Goal: Information Seeking & Learning: Learn about a topic

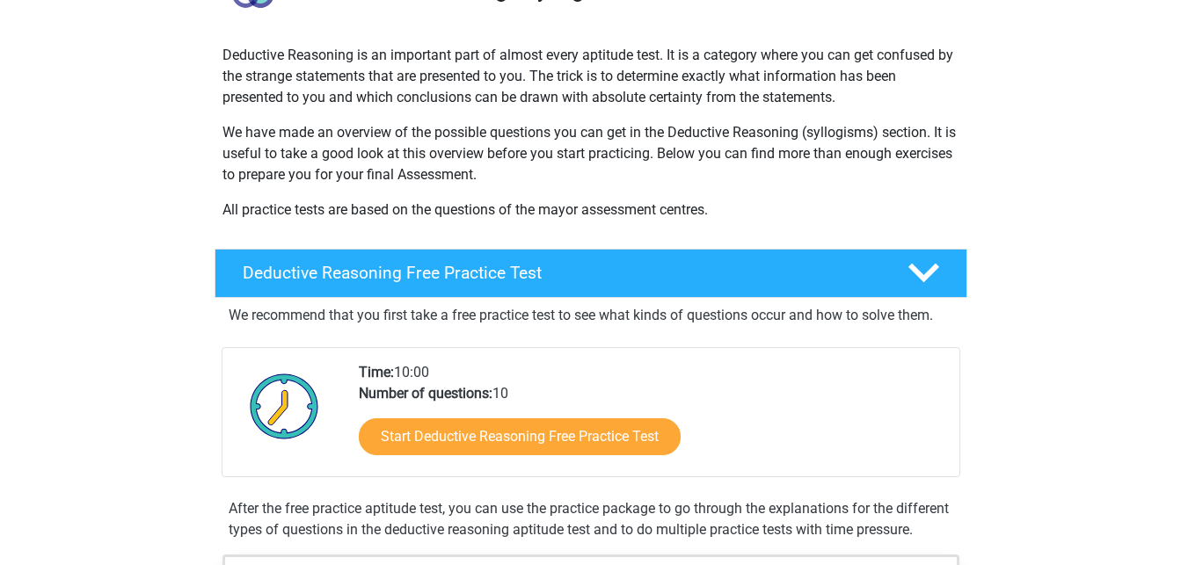
scroll to position [179, 0]
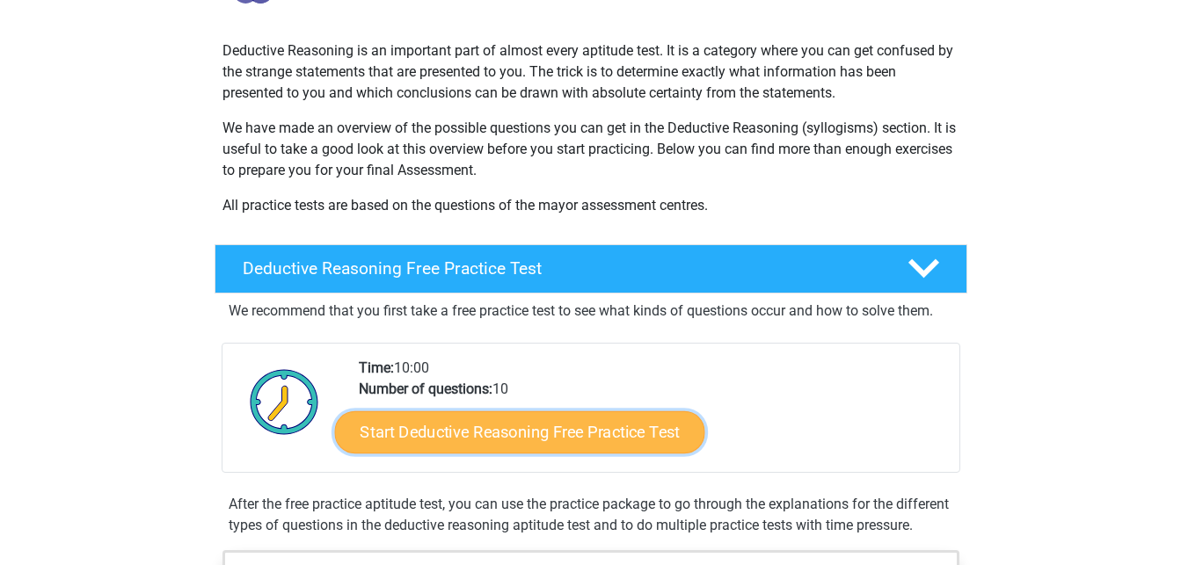
click at [516, 436] on link "Start Deductive Reasoning Free Practice Test" at bounding box center [519, 432] width 370 height 42
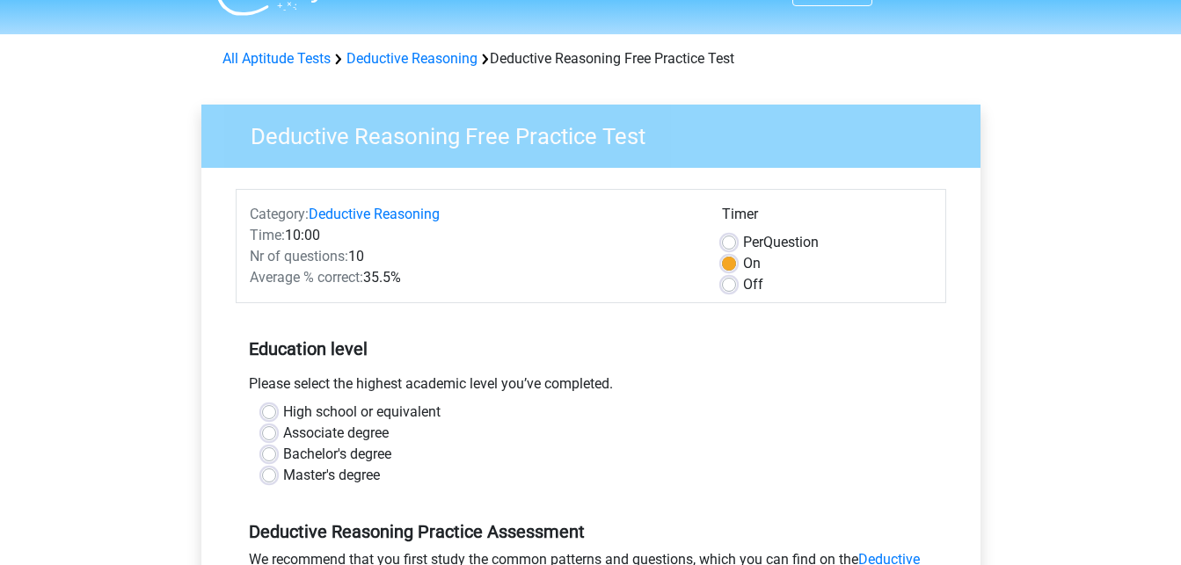
scroll to position [90, 0]
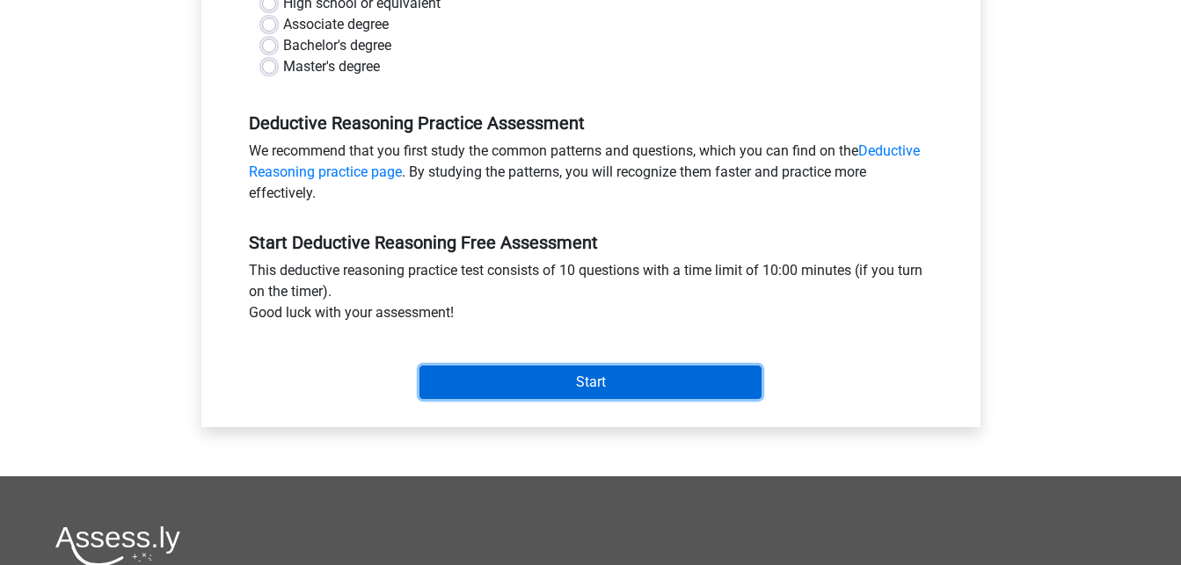
click at [597, 382] on input "Start" at bounding box center [590, 382] width 342 height 33
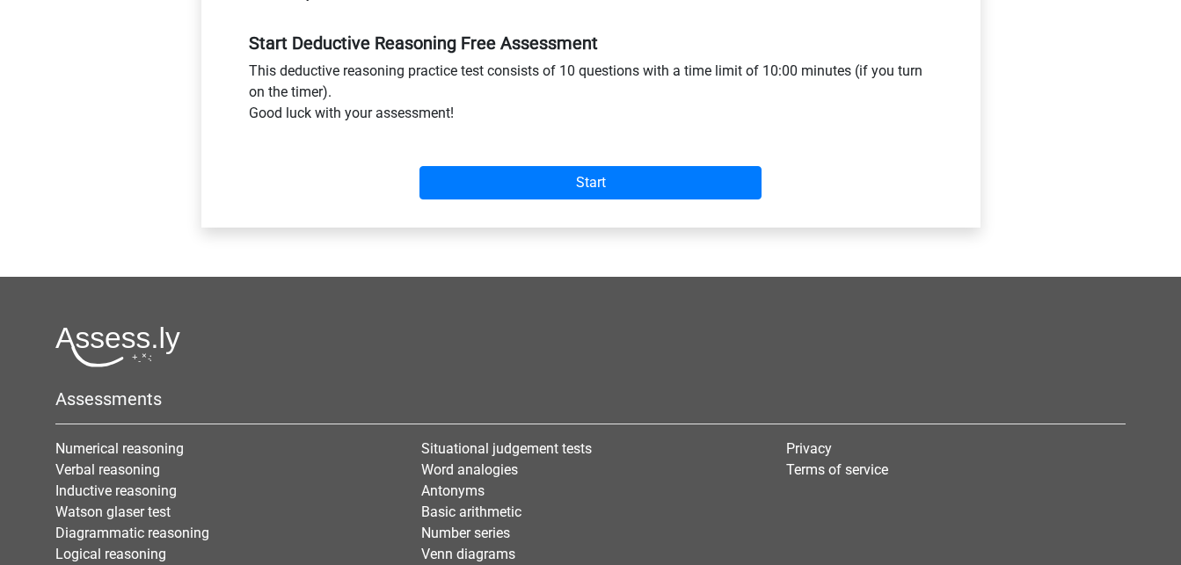
scroll to position [616, 0]
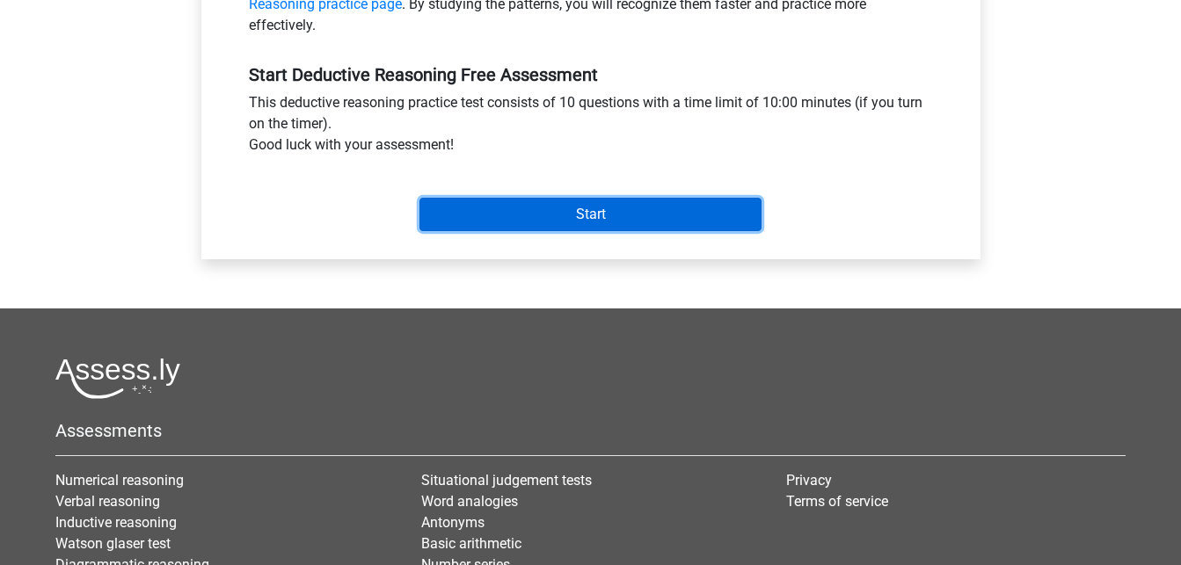
click at [550, 215] on input "Start" at bounding box center [590, 214] width 342 height 33
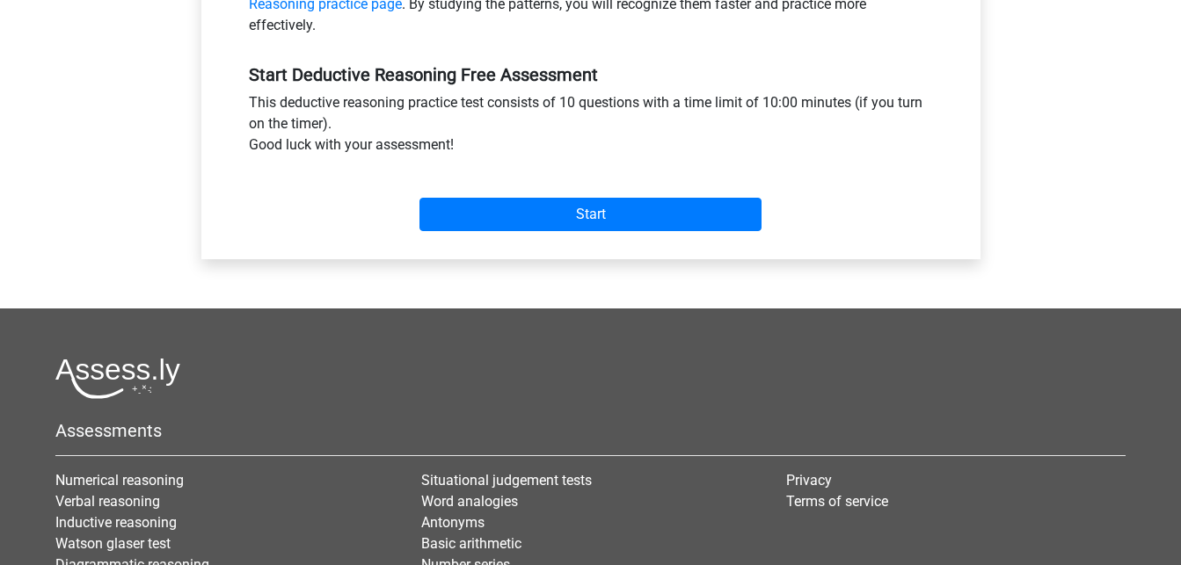
scroll to position [168, 0]
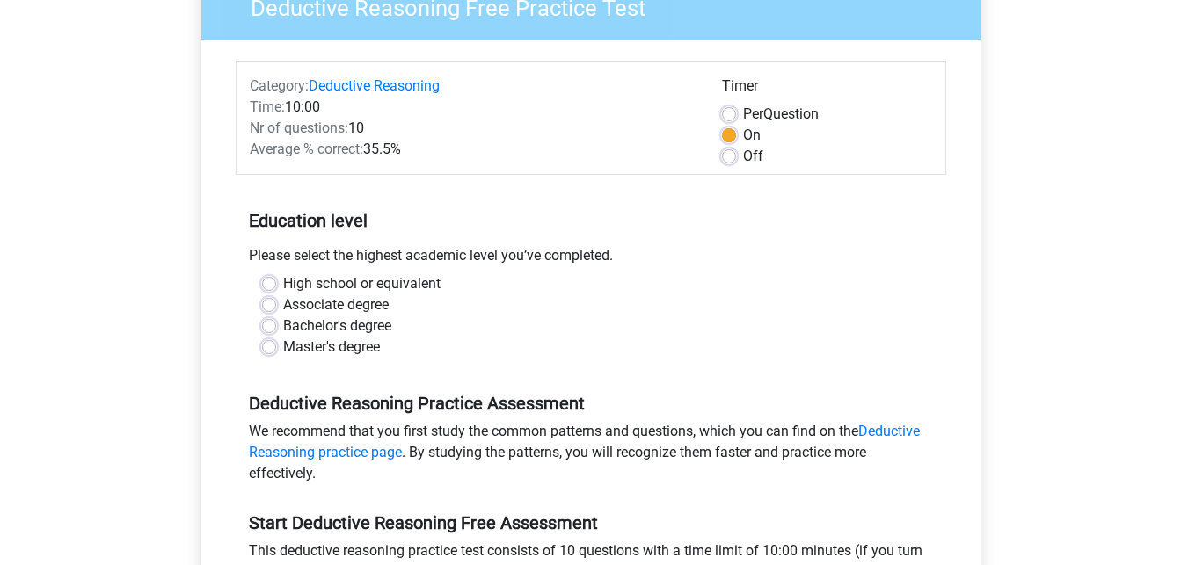
click at [278, 325] on div "Bachelor's degree" at bounding box center [591, 326] width 658 height 21
click at [283, 329] on label "Bachelor's degree" at bounding box center [337, 326] width 108 height 21
click at [272, 329] on input "Bachelor's degree" at bounding box center [269, 325] width 14 height 18
radio input "true"
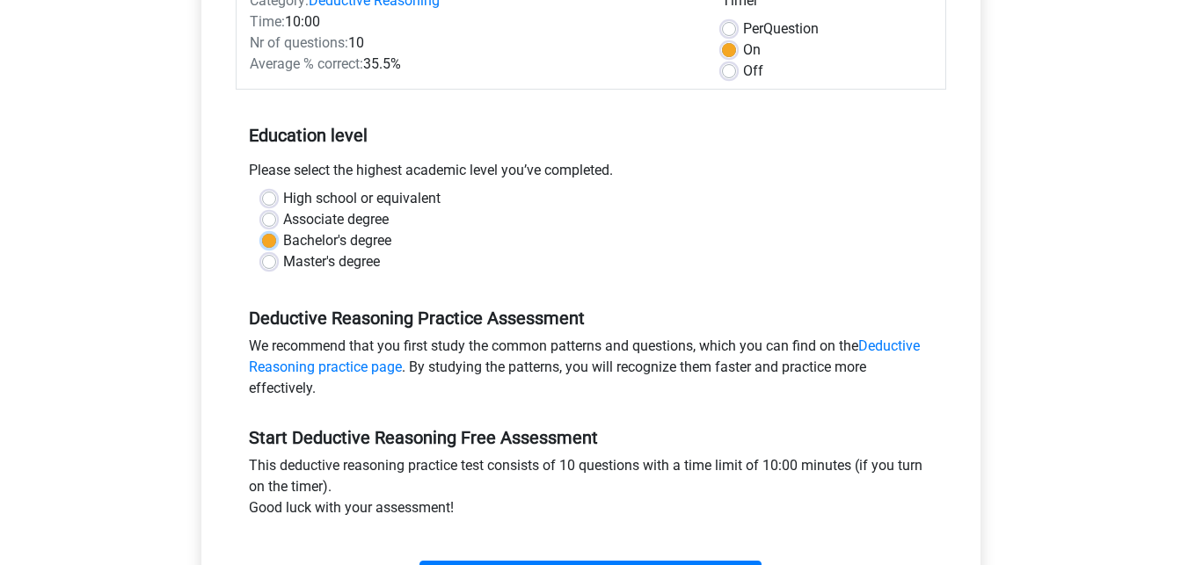
scroll to position [347, 0]
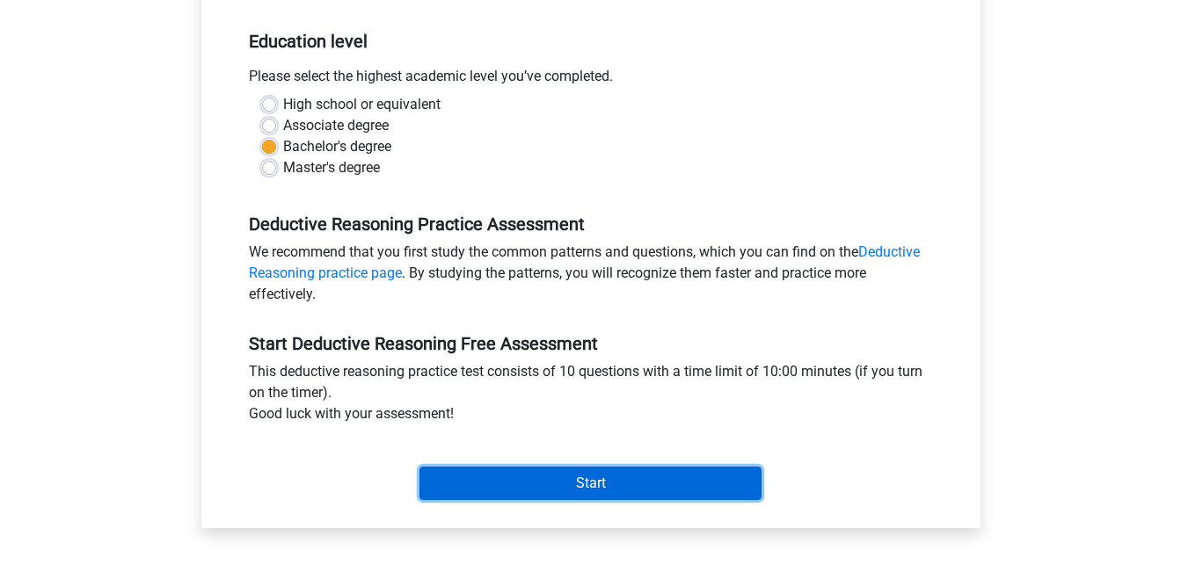
click at [575, 484] on input "Start" at bounding box center [590, 483] width 342 height 33
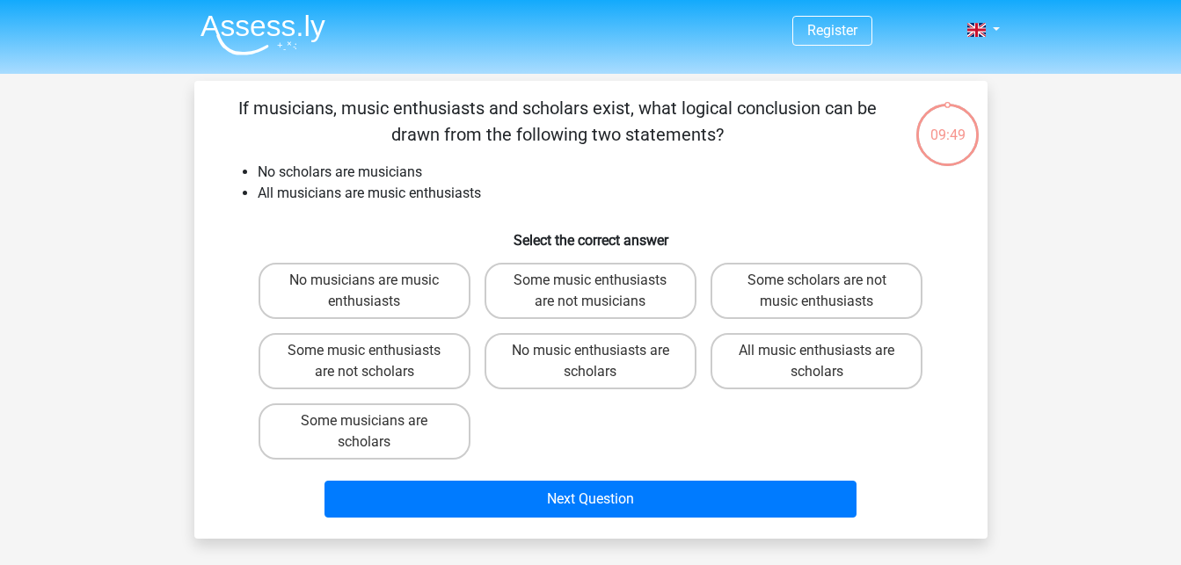
drag, startPoint x: 436, startPoint y: 443, endPoint x: 331, endPoint y: 396, distance: 114.9
click at [331, 396] on div "No musicians are music enthusiasts Some music enthusiasts are not musicians Som…" at bounding box center [590, 361] width 679 height 211
drag, startPoint x: 240, startPoint y: 107, endPoint x: 785, endPoint y: 383, distance: 611.1
click at [785, 383] on div "If musicians, music enthusiasts and scholars exist, what logical conclusion can…" at bounding box center [590, 310] width 779 height 430
click at [1024, 199] on div "Register Nederlands English" at bounding box center [590, 522] width 1181 height 1045
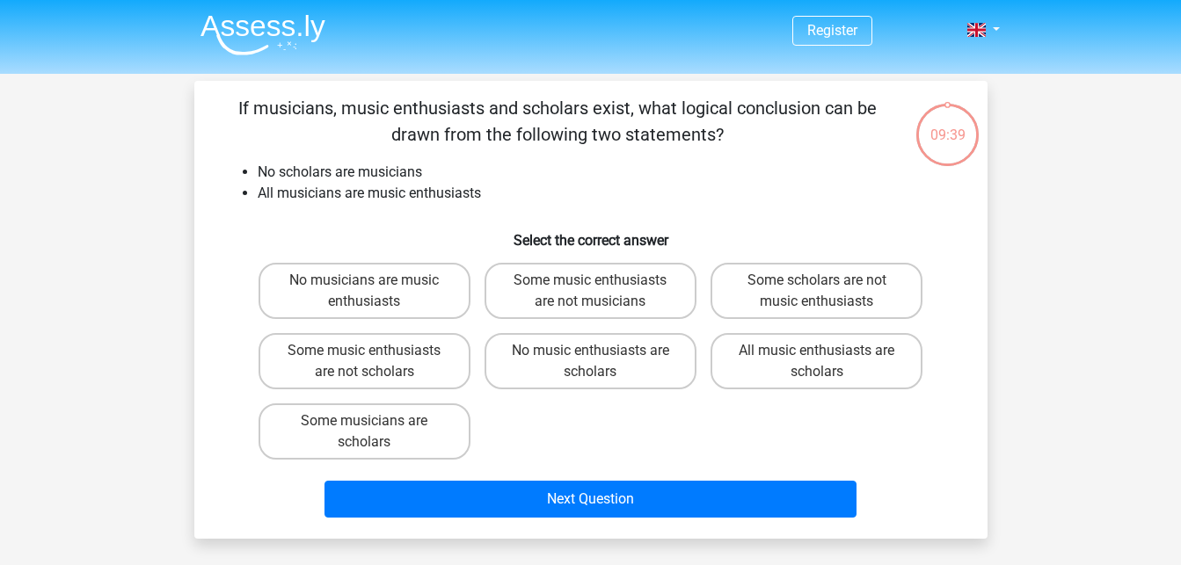
drag, startPoint x: 232, startPoint y: 91, endPoint x: 899, endPoint y: 424, distance: 745.2
click at [899, 424] on div "If musicians, music enthusiasts and scholars exist, what logical conclusion can…" at bounding box center [590, 310] width 793 height 458
drag, startPoint x: 290, startPoint y: 282, endPoint x: 768, endPoint y: 307, distance: 479.0
click at [768, 307] on div "No musicians are music enthusiasts Some music enthusiasts are not musicians Som…" at bounding box center [590, 361] width 679 height 211
click at [821, 218] on div "If musicians, music enthusiasts and scholars exist, what logical conclusion can…" at bounding box center [590, 310] width 779 height 430
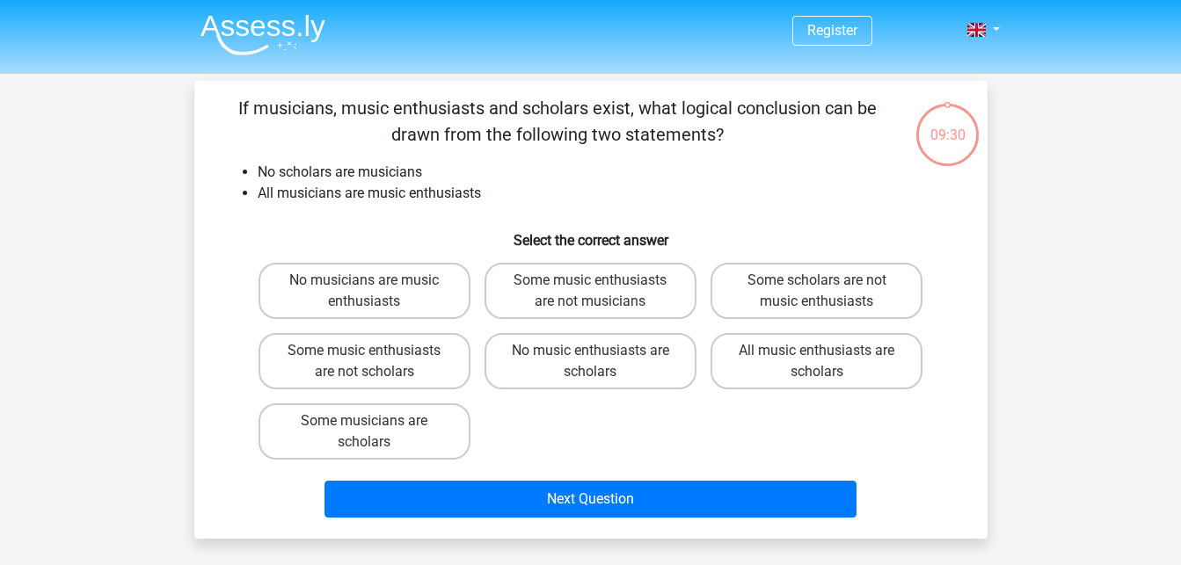
drag, startPoint x: 237, startPoint y: 103, endPoint x: 891, endPoint y: 395, distance: 716.4
click at [891, 395] on div "If musicians, music enthusiasts and scholars exist, what logical conclusion can…" at bounding box center [590, 310] width 779 height 430
copy div
click at [533, 441] on div "No musicians are music enthusiasts Some music enthusiasts are not musicians Som…" at bounding box center [590, 361] width 679 height 211
drag, startPoint x: 555, startPoint y: 363, endPoint x: 556, endPoint y: 403, distance: 39.6
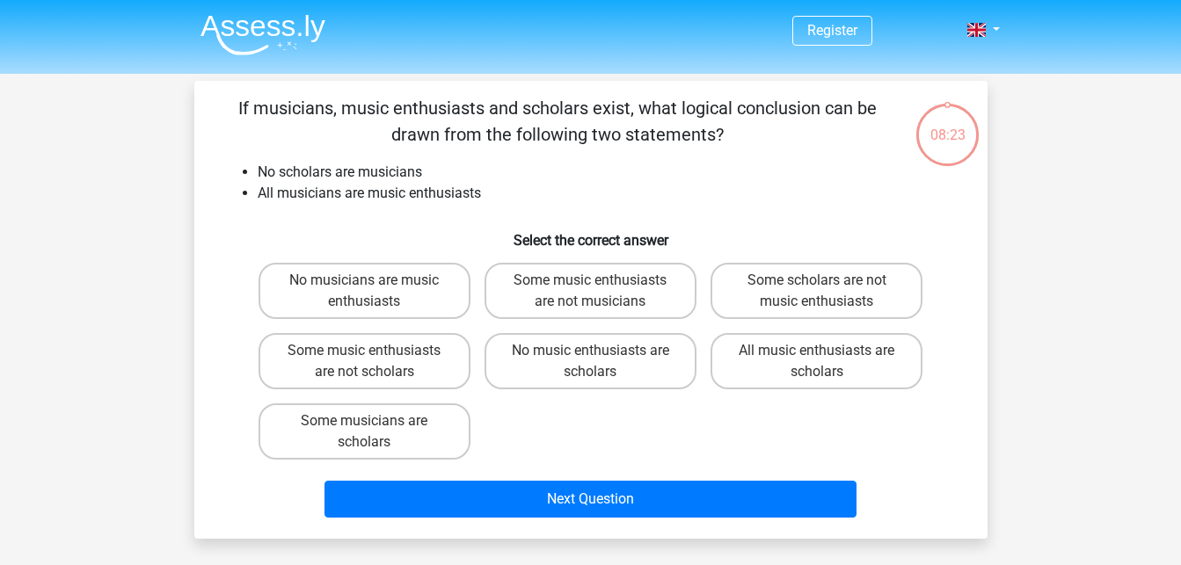
click at [555, 362] on label "No music enthusiasts are scholars" at bounding box center [590, 361] width 212 height 56
click at [590, 362] on input "No music enthusiasts are scholars" at bounding box center [595, 356] width 11 height 11
radio input "true"
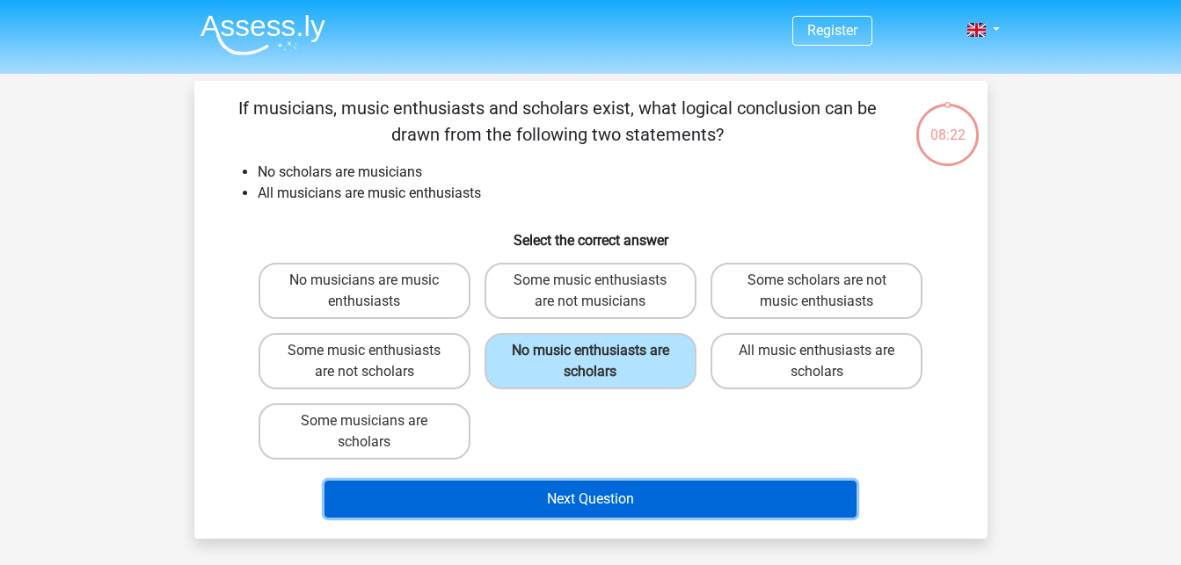
click at [556, 501] on button "Next Question" at bounding box center [590, 499] width 532 height 37
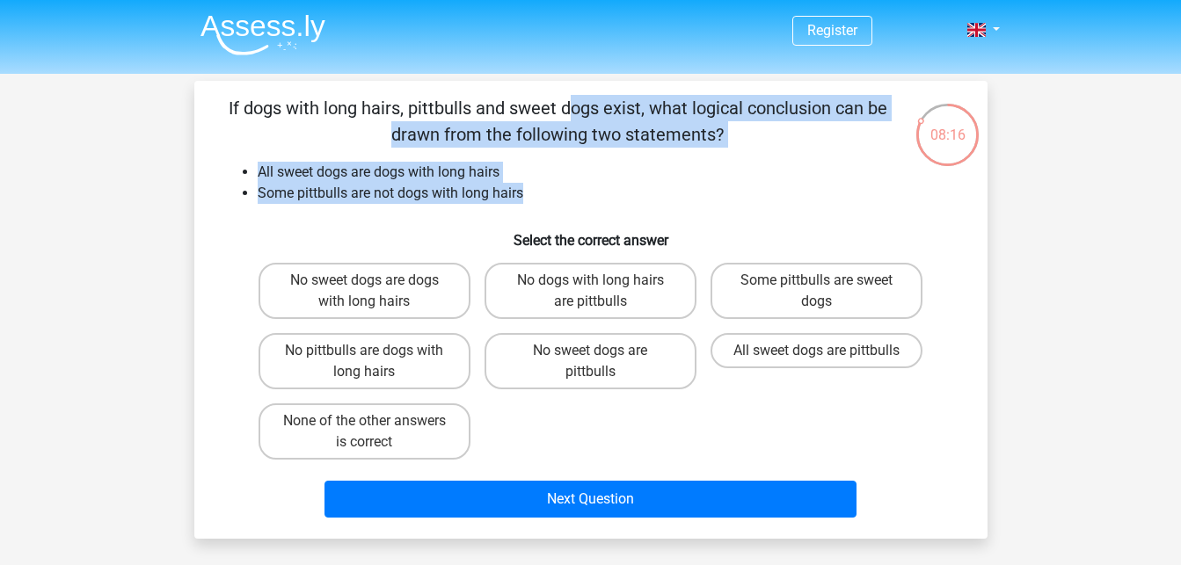
drag, startPoint x: 473, startPoint y: 191, endPoint x: 204, endPoint y: 100, distance: 283.9
click at [204, 100] on div "If dogs with long hairs, pittbulls and sweet dogs exist, what logical conclusio…" at bounding box center [590, 310] width 779 height 430
copy div "If dogs with long hairs, pittbulls and sweet dogs exist, what logical conclusio…"
click at [616, 295] on label "No dogs with long hairs are pittbulls" at bounding box center [590, 291] width 212 height 56
click at [601, 292] on input "No dogs with long hairs are pittbulls" at bounding box center [595, 285] width 11 height 11
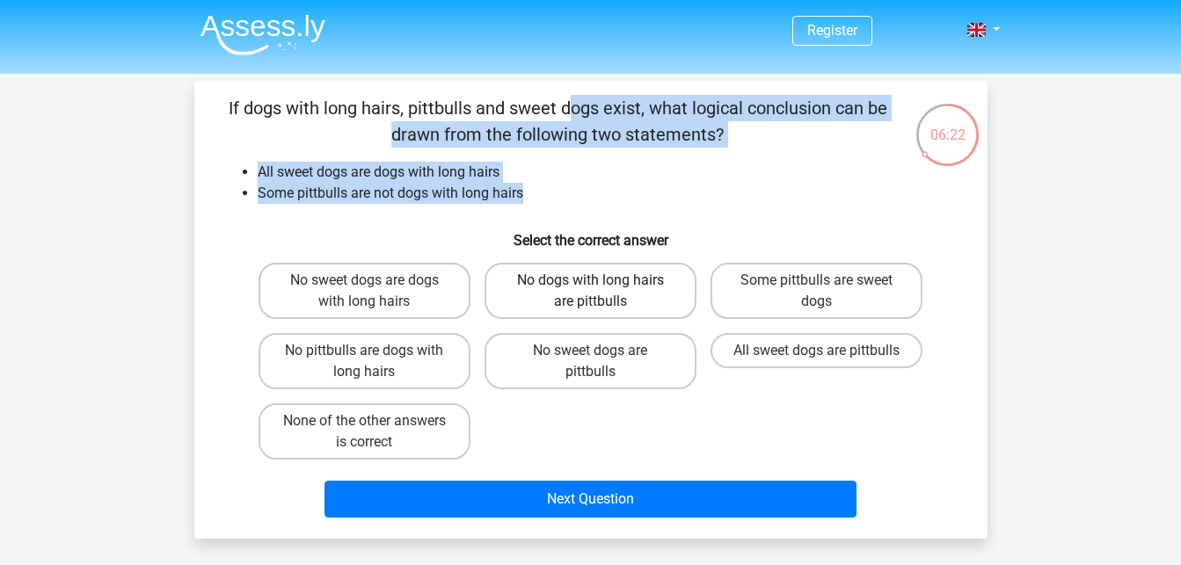
radio input "true"
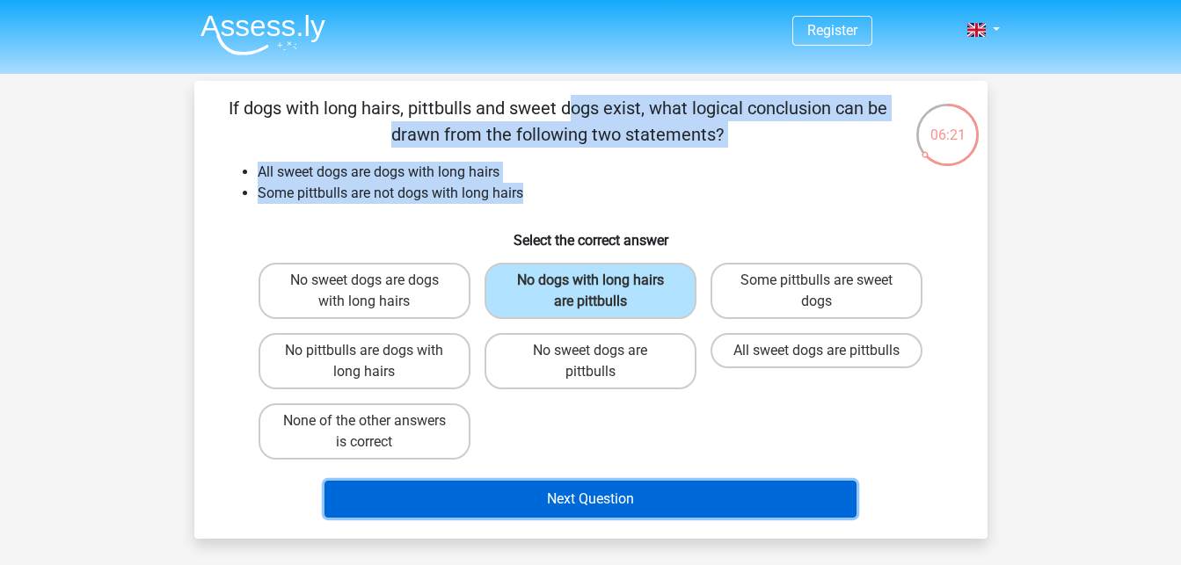
click at [576, 504] on button "Next Question" at bounding box center [590, 499] width 532 height 37
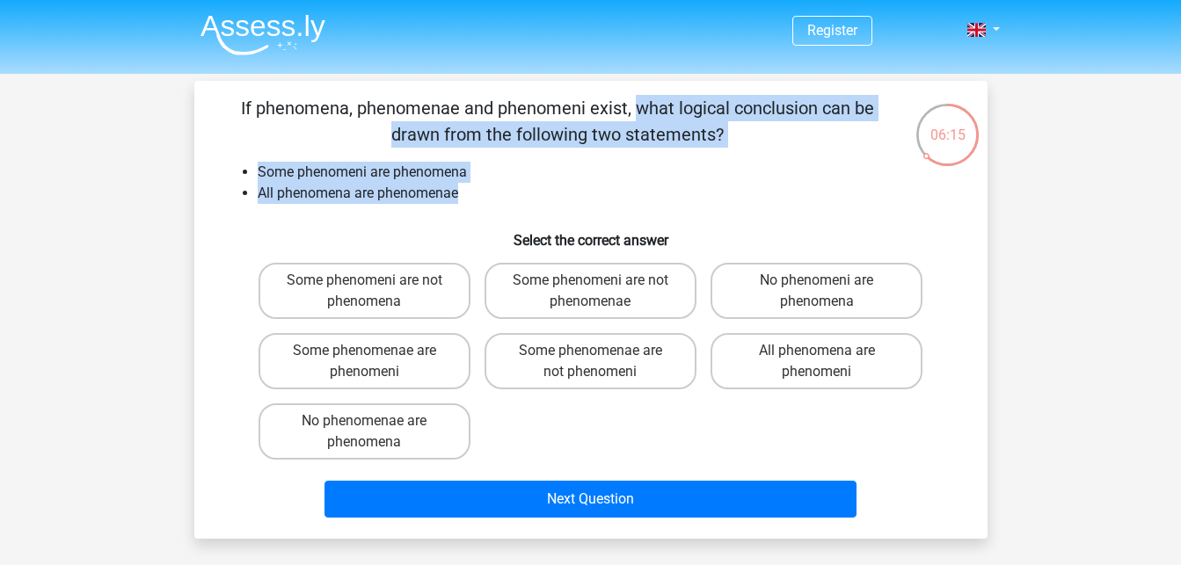
drag, startPoint x: 466, startPoint y: 196, endPoint x: 229, endPoint y: 103, distance: 254.2
click at [229, 103] on div "If phenomena, phenomenae and phenomeni exist, what logical conclusion can be dr…" at bounding box center [590, 310] width 779 height 430
copy div "If phenomena, phenomenae and phenomeni exist, what logical conclusion can be dr…"
click at [390, 368] on label "Some phenomenae are phenomeni" at bounding box center [365, 361] width 212 height 56
click at [375, 362] on input "Some phenomenae are phenomeni" at bounding box center [369, 356] width 11 height 11
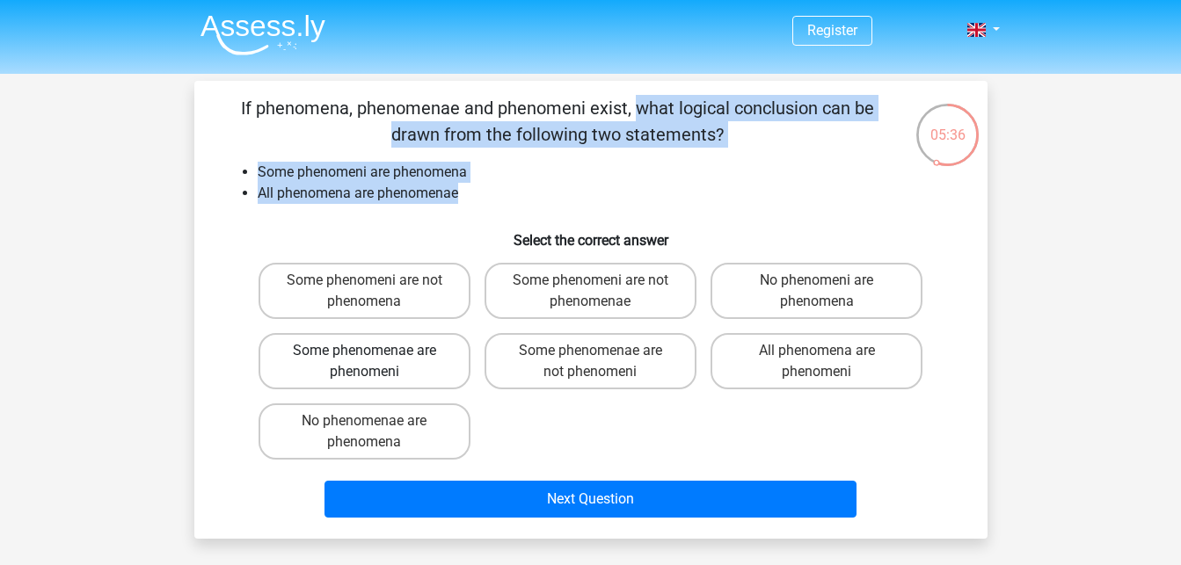
radio input "true"
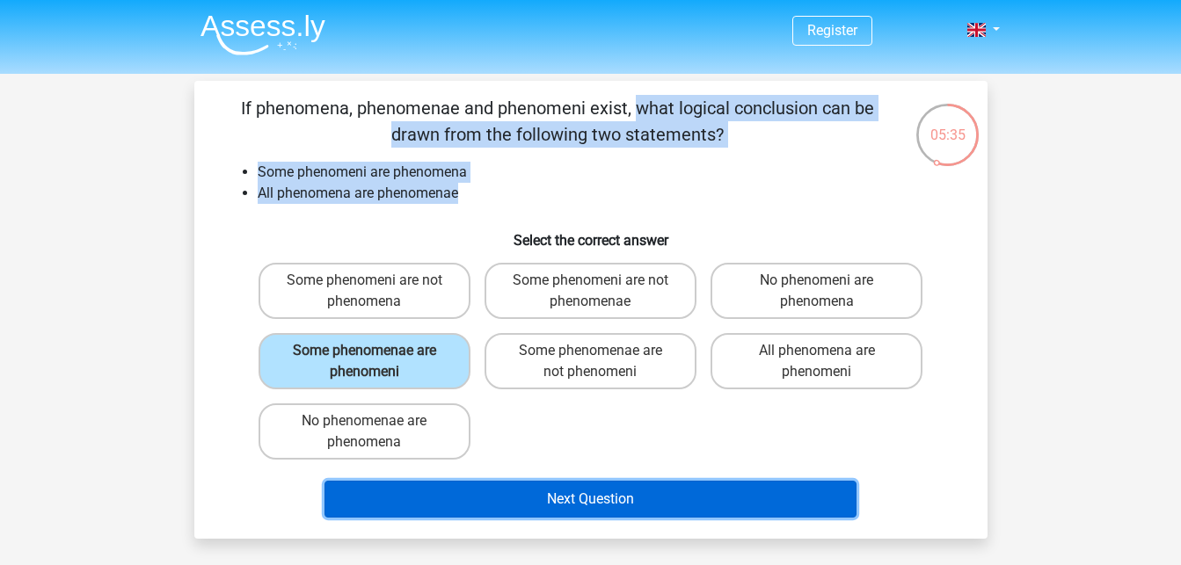
click at [536, 509] on button "Next Question" at bounding box center [590, 499] width 532 height 37
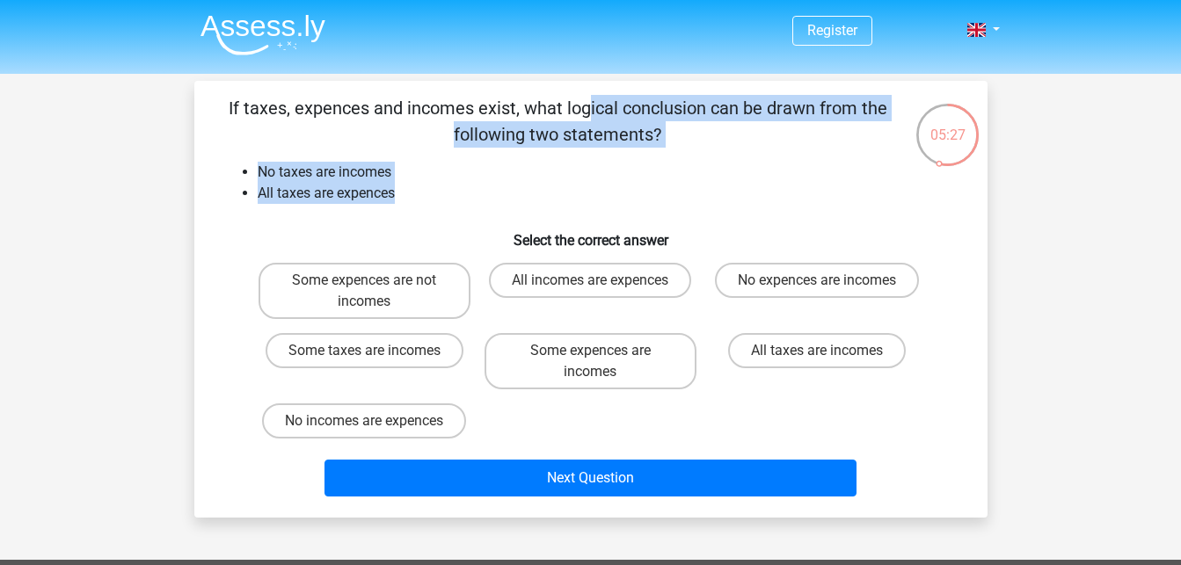
drag, startPoint x: 401, startPoint y: 200, endPoint x: 197, endPoint y: 92, distance: 230.9
click at [197, 92] on div "If taxes, expences and incomes exist, what logical conclusion can be drawn from…" at bounding box center [590, 299] width 793 height 437
copy div "If taxes, expences and incomes exist, what logical conclusion can be drawn from…"
click at [373, 302] on label "Some expences are not incomes" at bounding box center [365, 291] width 212 height 56
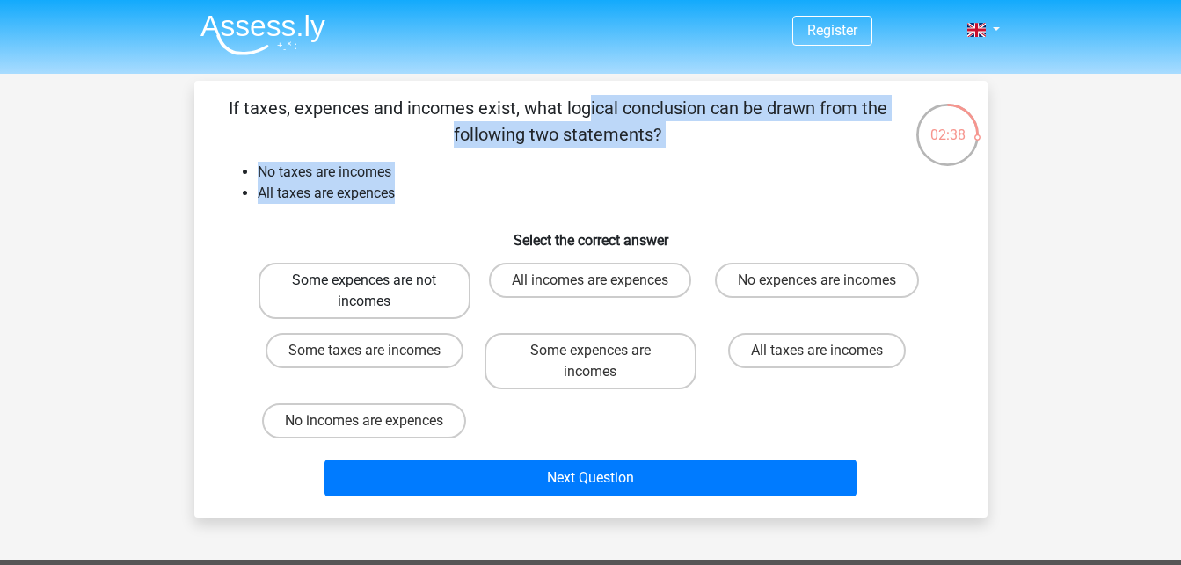
click at [373, 292] on input "Some expences are not incomes" at bounding box center [369, 285] width 11 height 11
radio input "true"
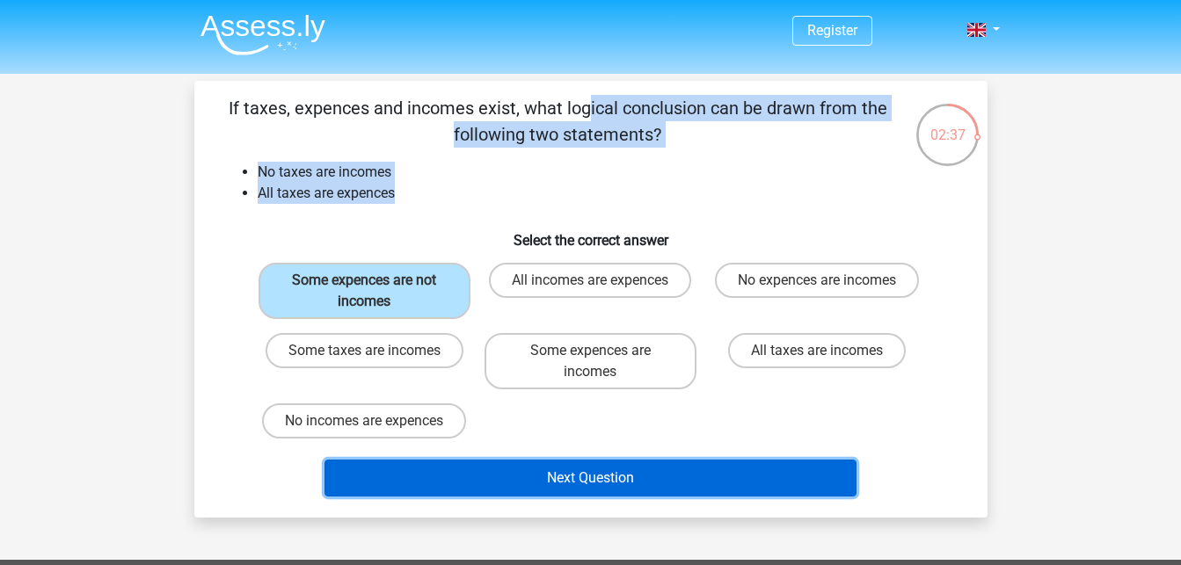
click at [504, 484] on button "Next Question" at bounding box center [590, 478] width 532 height 37
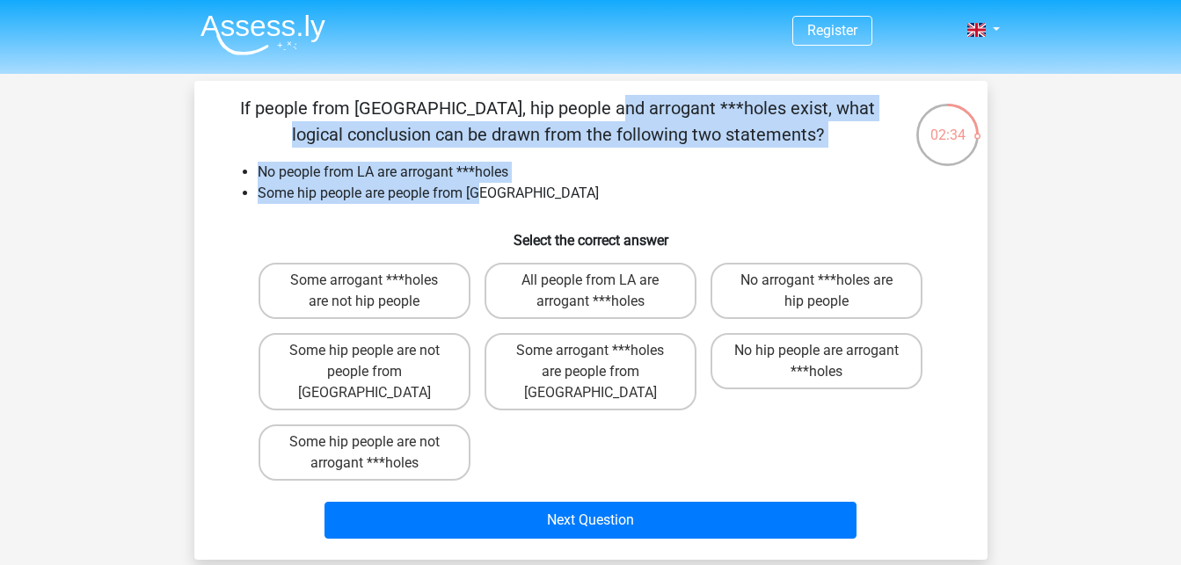
drag, startPoint x: 486, startPoint y: 193, endPoint x: 179, endPoint y: 104, distance: 319.7
click at [179, 104] on div "02:34 Question 5 of 10 Question category: deductive reasoning set 1 No people f…" at bounding box center [590, 320] width 835 height 479
copy div "If people from LA, hip people and arrogant ***holes exist, what logical conclus…"
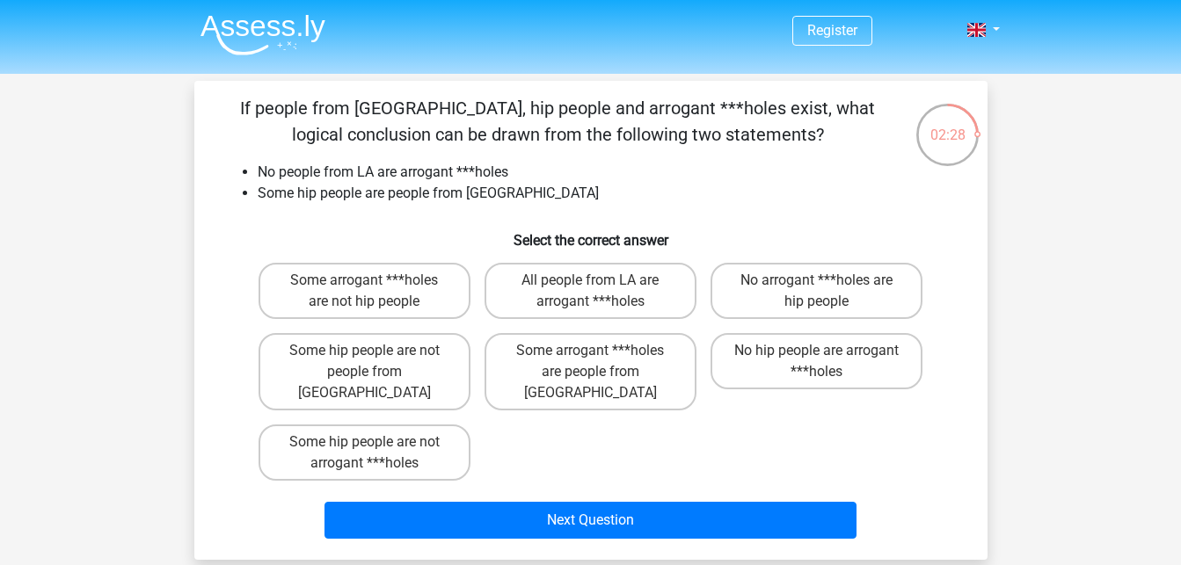
click at [1014, 295] on div "Register Nederlands English" at bounding box center [590, 533] width 1181 height 1067
click at [403, 436] on label "Some hip people are not arrogant ***holes" at bounding box center [365, 453] width 212 height 56
click at [375, 442] on input "Some hip people are not arrogant ***holes" at bounding box center [369, 447] width 11 height 11
radio input "true"
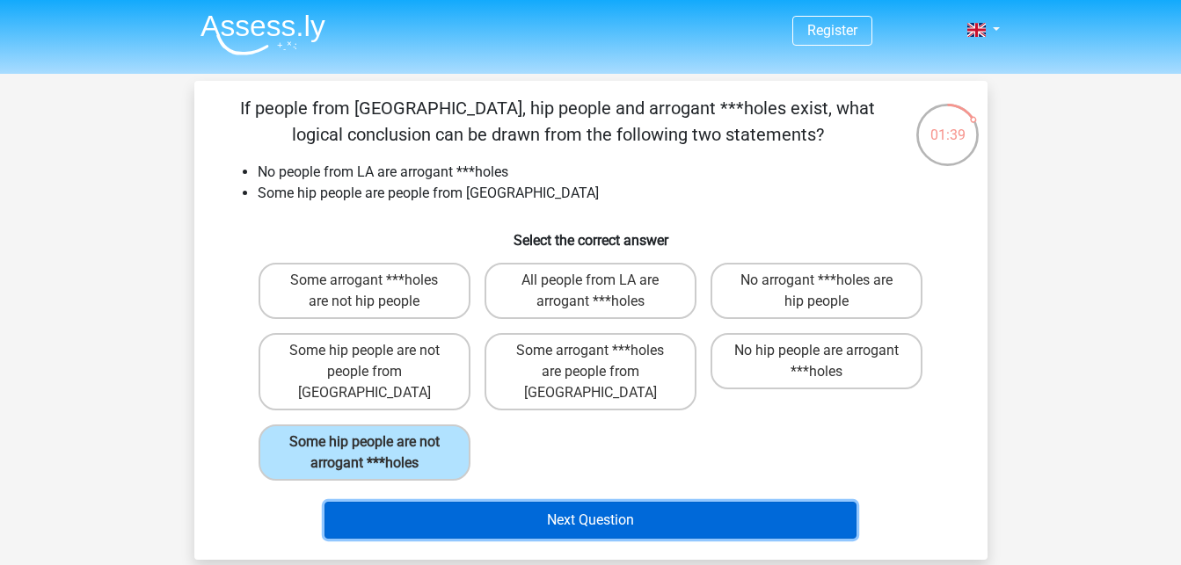
click at [502, 503] on button "Next Question" at bounding box center [590, 520] width 532 height 37
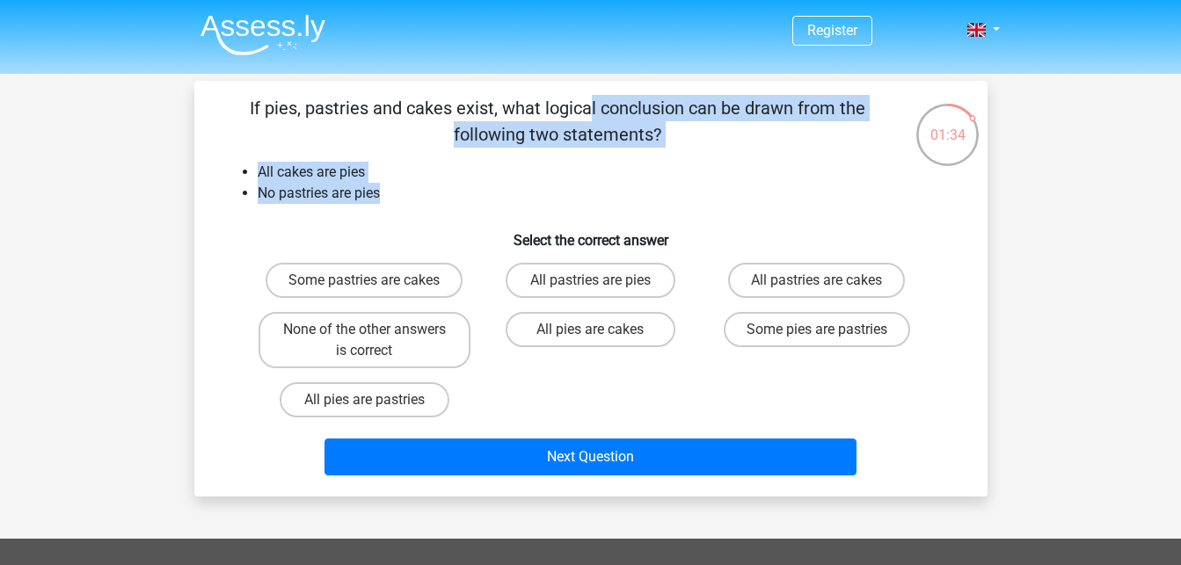
drag, startPoint x: 383, startPoint y: 193, endPoint x: 211, endPoint y: 102, distance: 195.1
click at [211, 102] on div "If pies, pastries and cakes exist, what logical conclusion can be drawn from th…" at bounding box center [590, 289] width 779 height 388
copy div "If pies, pastries and cakes exist, what logical conclusion can be drawn from th…"
click at [375, 347] on label "None of the other answers is correct" at bounding box center [365, 340] width 212 height 56
click at [375, 341] on input "None of the other answers is correct" at bounding box center [369, 335] width 11 height 11
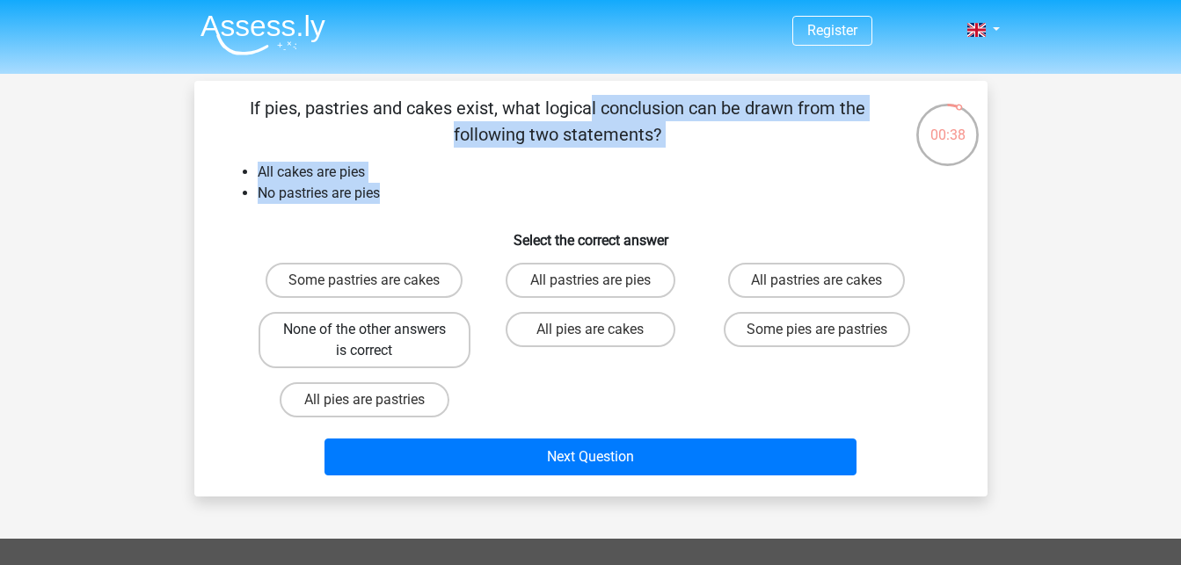
radio input "true"
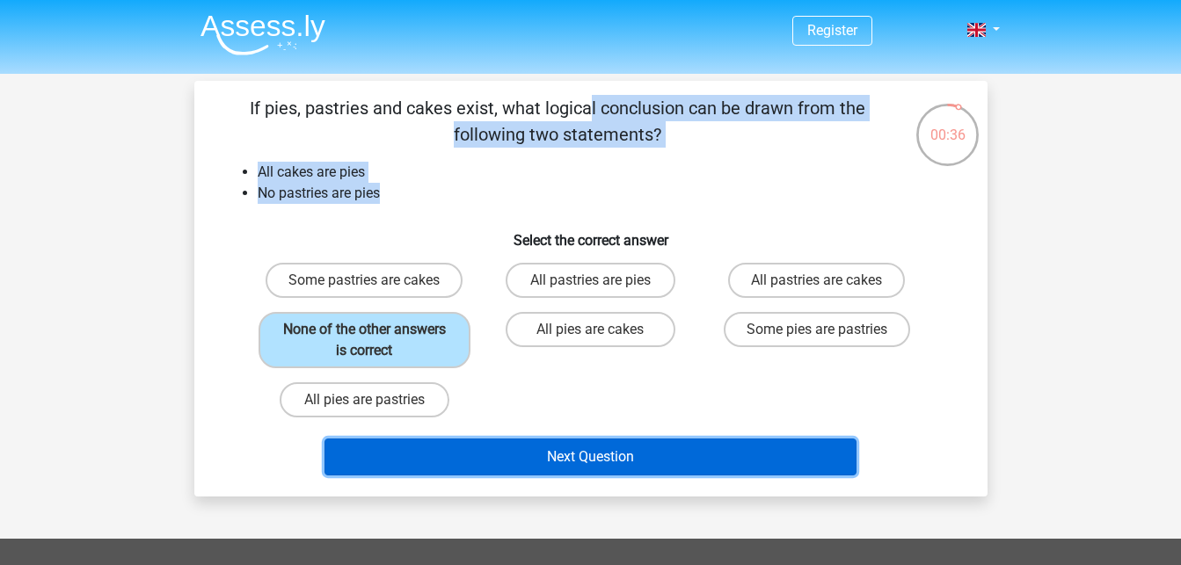
click at [490, 455] on button "Next Question" at bounding box center [590, 457] width 532 height 37
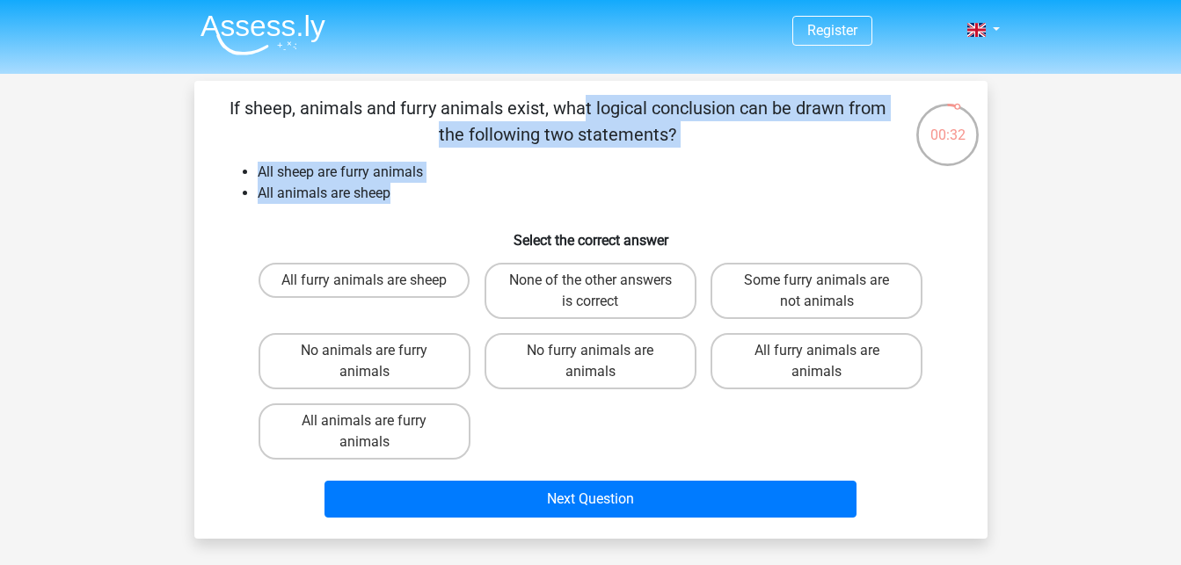
drag, startPoint x: 407, startPoint y: 199, endPoint x: 197, endPoint y: 97, distance: 233.6
click at [197, 97] on div "If sheep, animals and furry animals exist, what logical conclusion can be drawn…" at bounding box center [590, 310] width 793 height 458
copy div "If sheep, animals and furry animals exist, what logical conclusion can be drawn…"
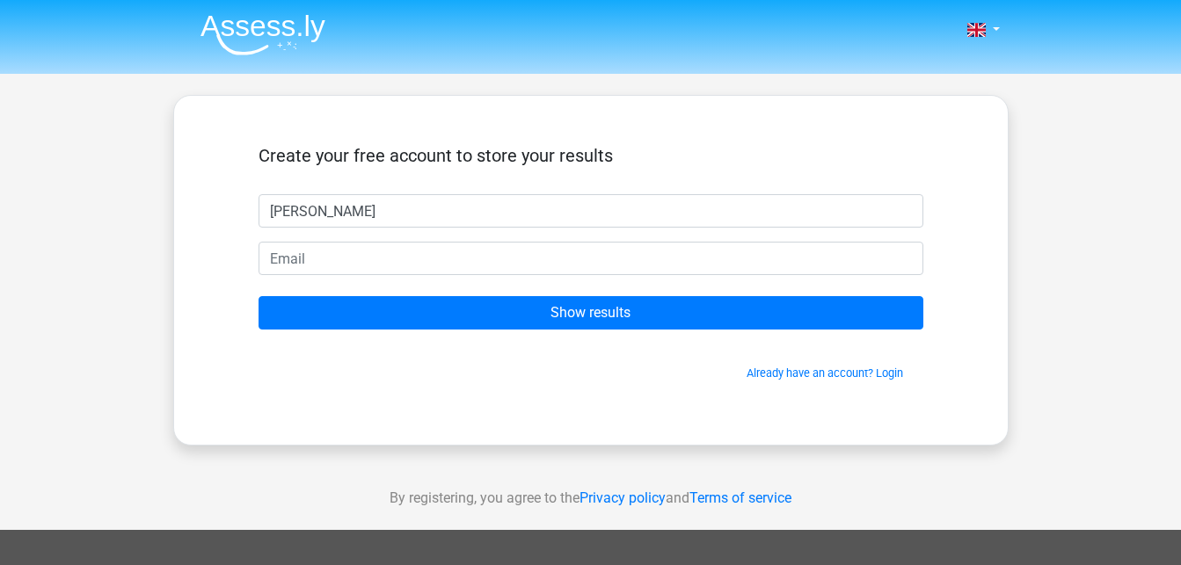
type input "Moe Thida"
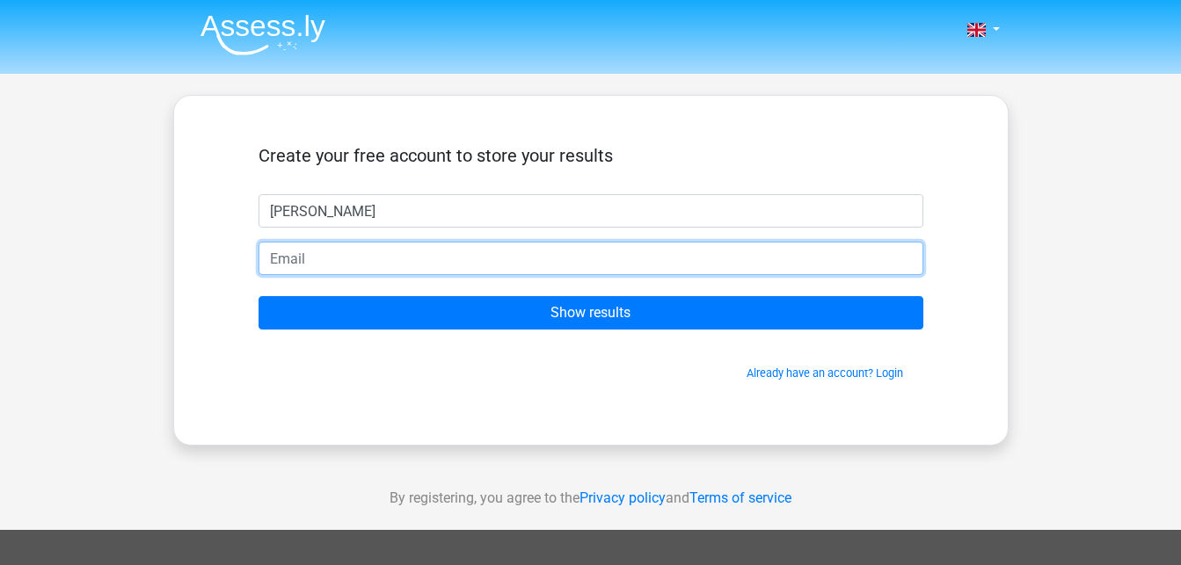
click at [295, 259] on input "email" at bounding box center [591, 258] width 665 height 33
click at [396, 261] on input "moethida74@gmaillcom" at bounding box center [591, 258] width 665 height 33
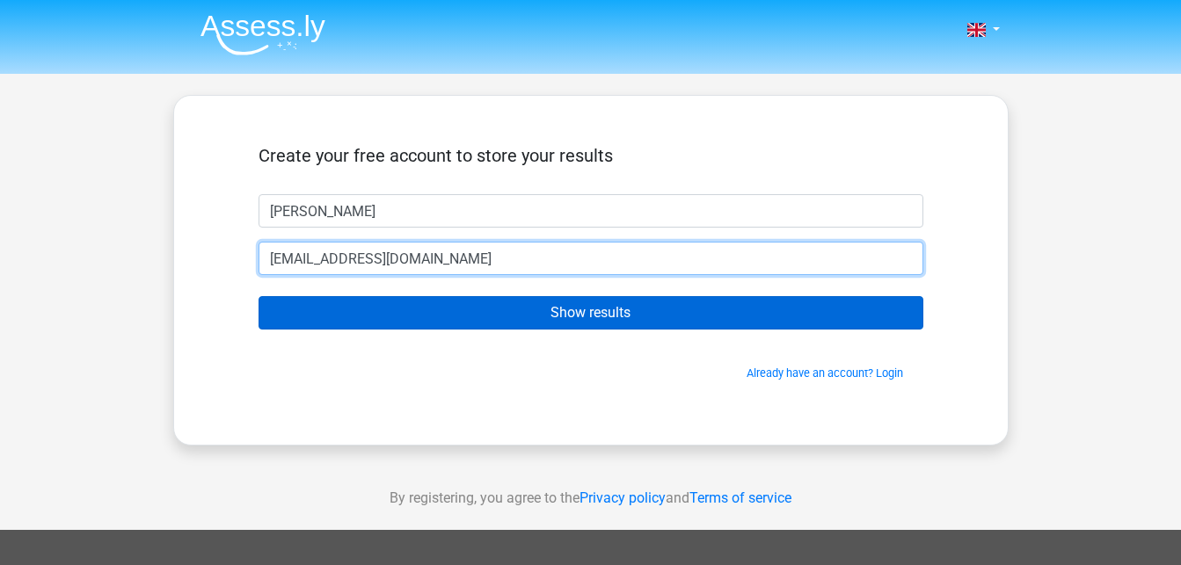
type input "[EMAIL_ADDRESS][DOMAIN_NAME]"
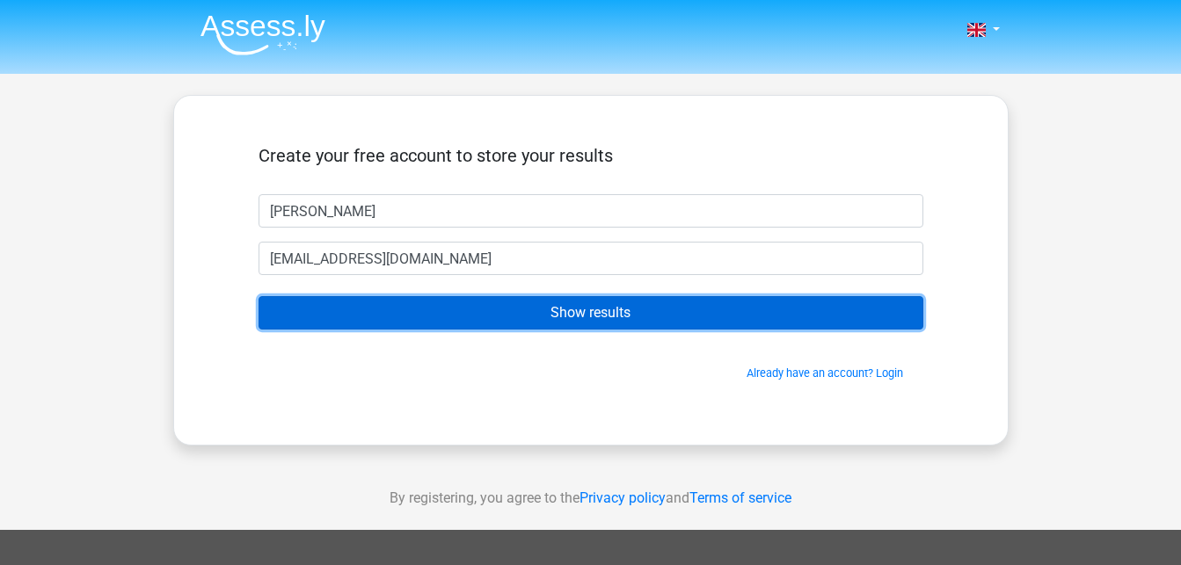
click at [486, 308] on input "Show results" at bounding box center [591, 312] width 665 height 33
click at [588, 313] on input "Show results" at bounding box center [591, 312] width 665 height 33
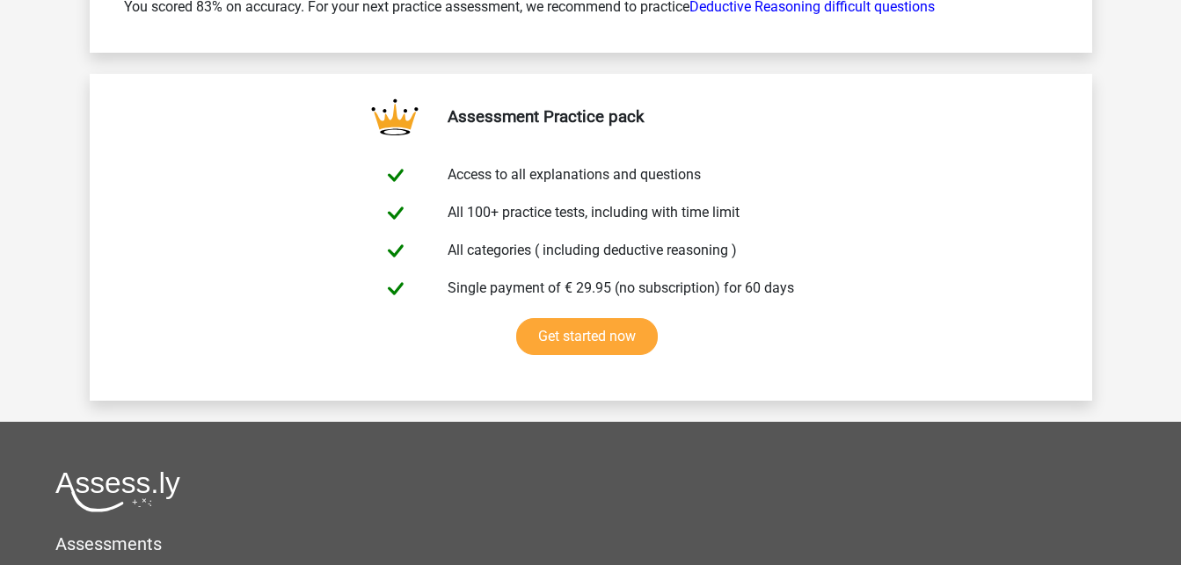
scroll to position [2873, 0]
